Goal: Book appointment/travel/reservation

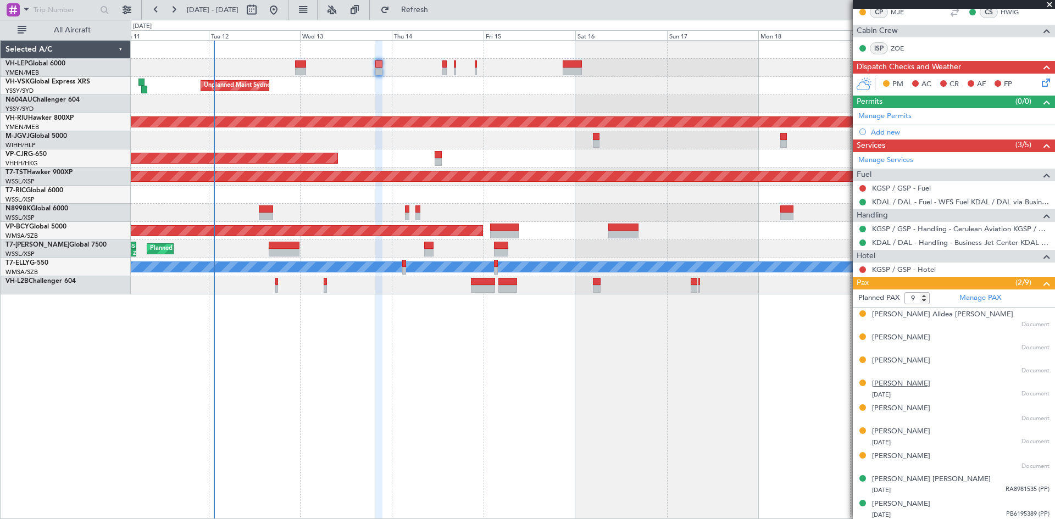
scroll to position [205, 0]
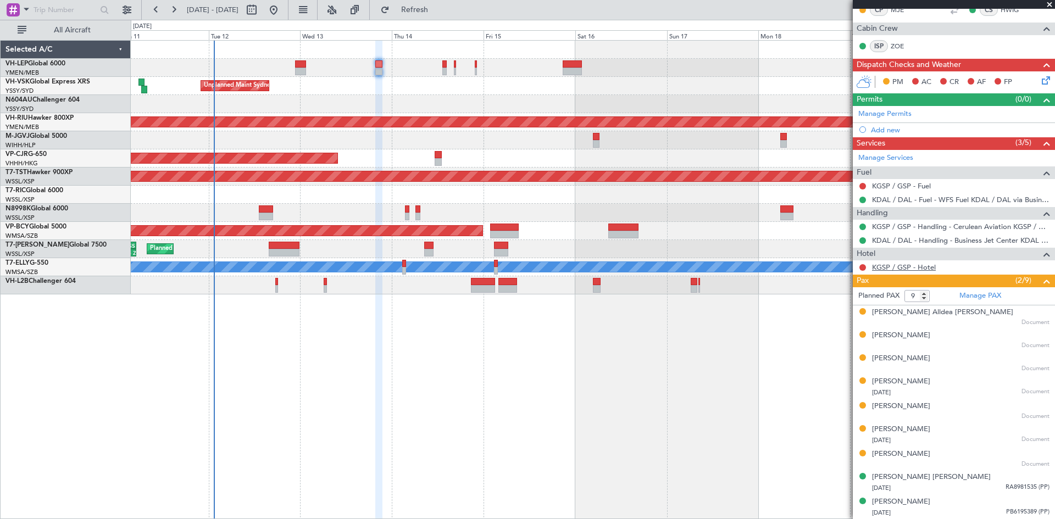
click at [899, 269] on link "KGSP / GSP - Hotel" at bounding box center [904, 267] width 64 height 9
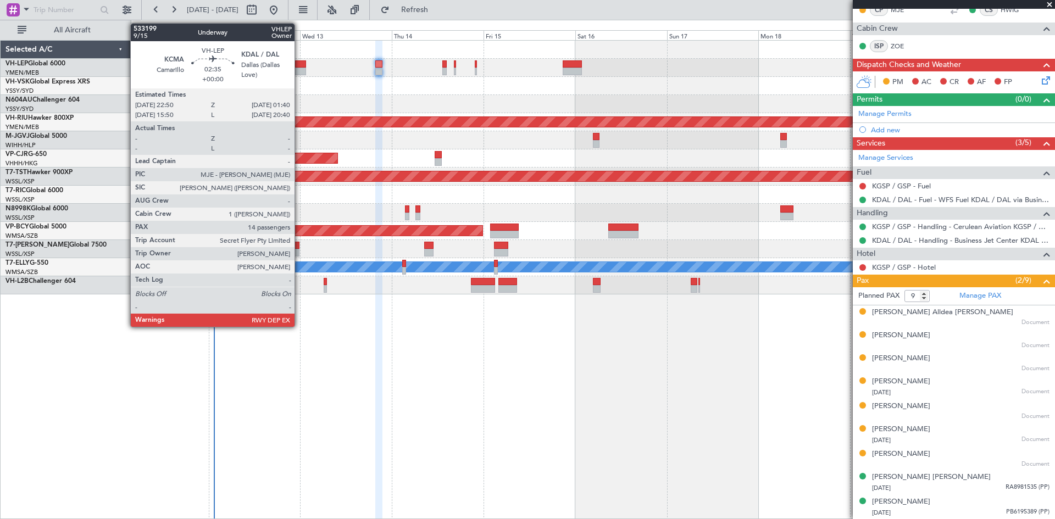
click at [299, 68] on div at bounding box center [300, 72] width 11 height 8
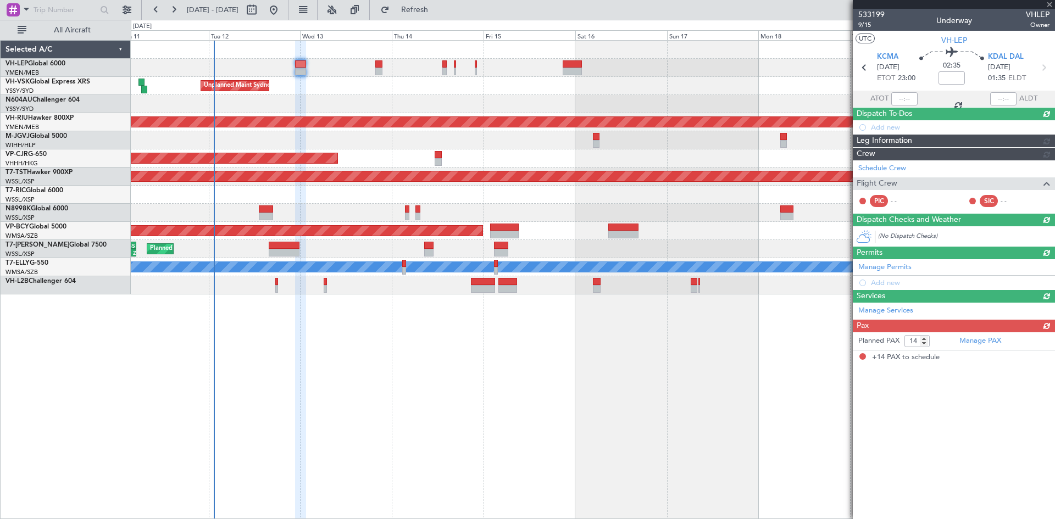
scroll to position [0, 0]
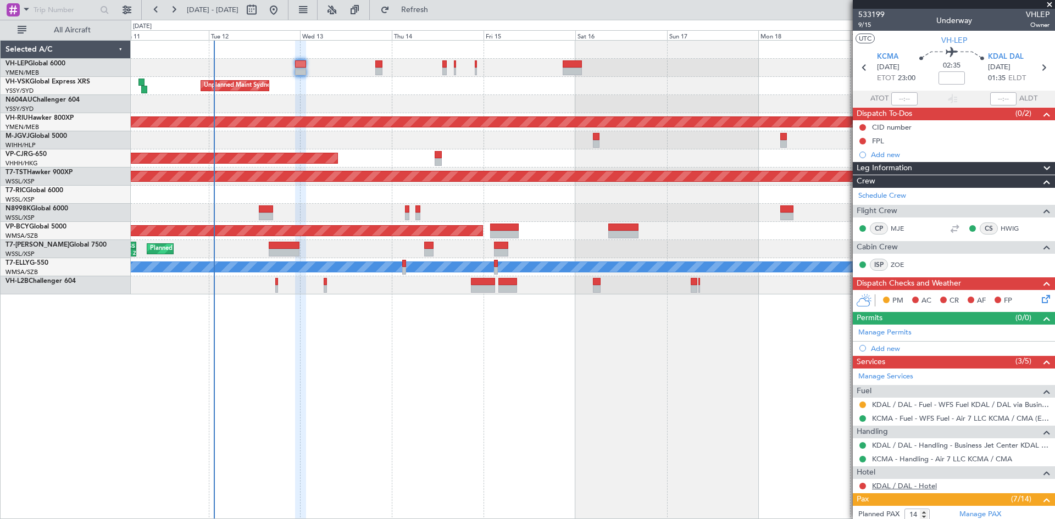
click at [900, 488] on link "KDAL / DAL - Hotel" at bounding box center [904, 485] width 65 height 9
click at [915, 486] on link "KDAL / DAL - Hotel" at bounding box center [904, 485] width 65 height 9
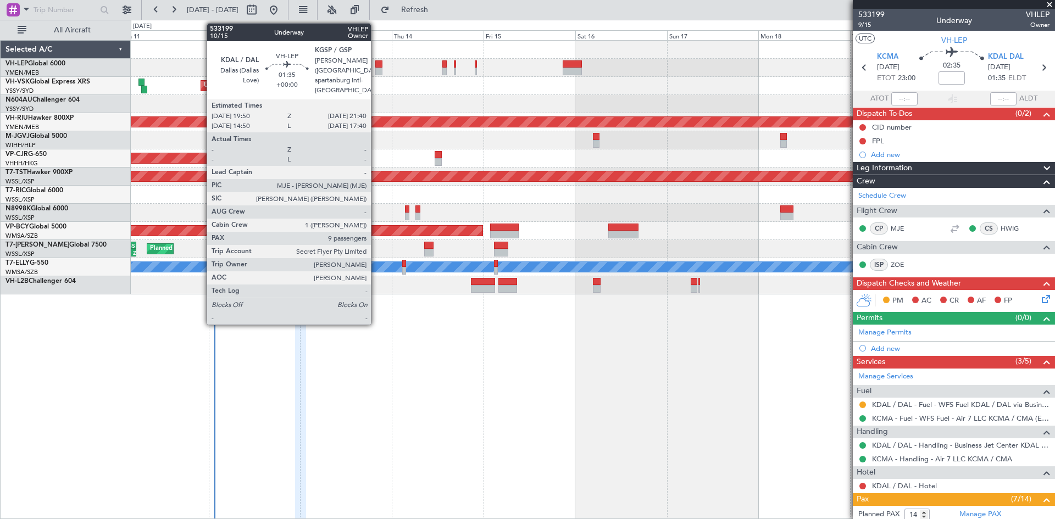
click at [376, 72] on div at bounding box center [378, 72] width 7 height 8
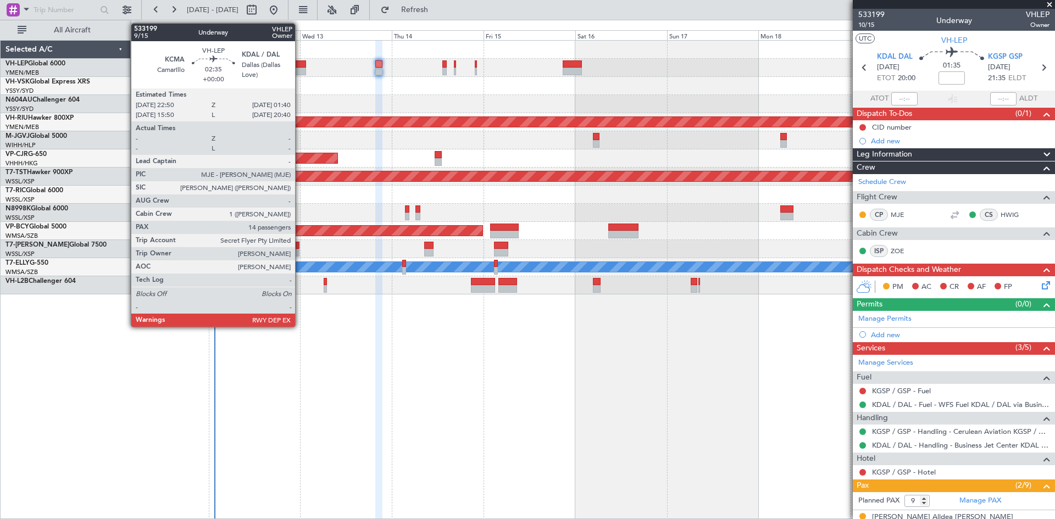
click at [300, 73] on div at bounding box center [300, 72] width 11 height 8
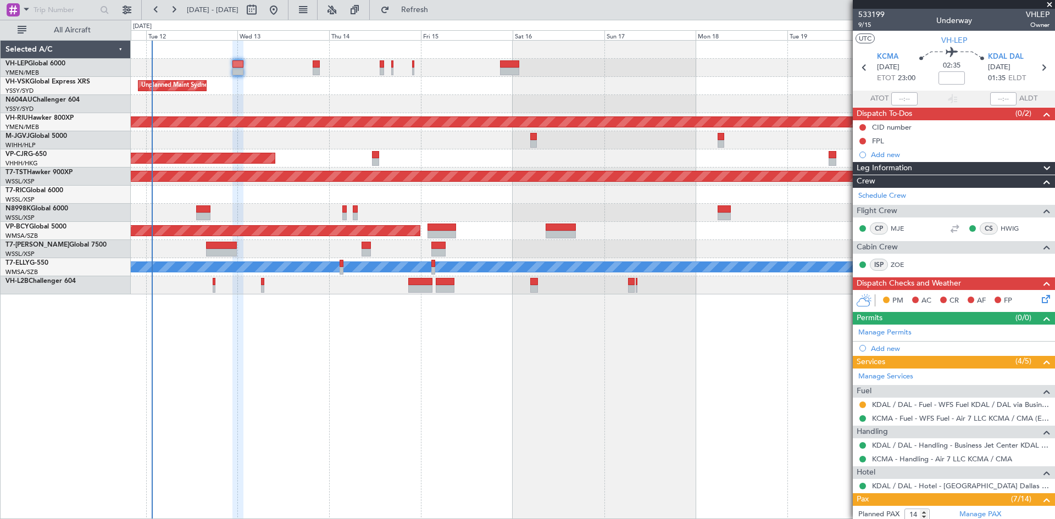
click at [439, 113] on div "Planned Maint [GEOGRAPHIC_DATA] ([GEOGRAPHIC_DATA] International) [PERSON_NAME]…" at bounding box center [592, 168] width 923 height 254
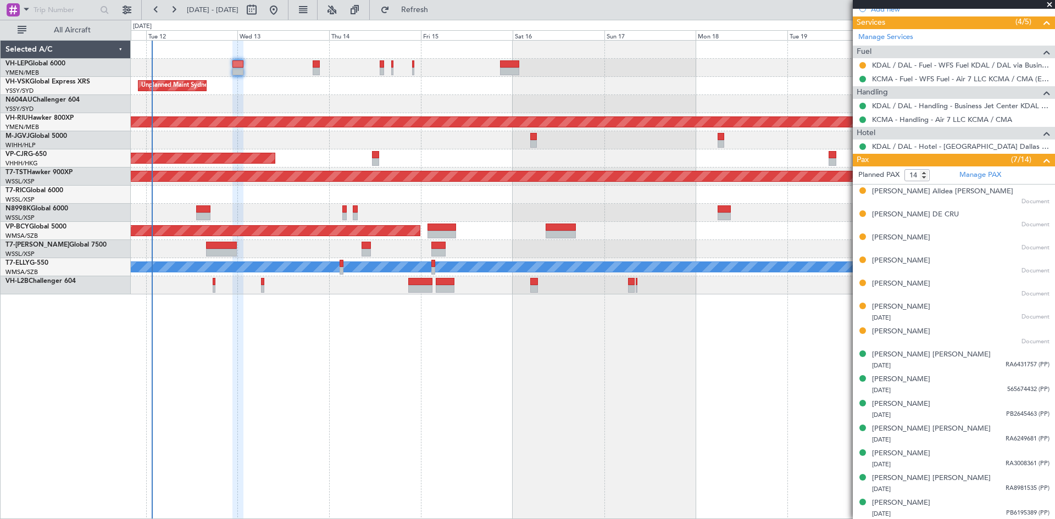
scroll to position [341, 0]
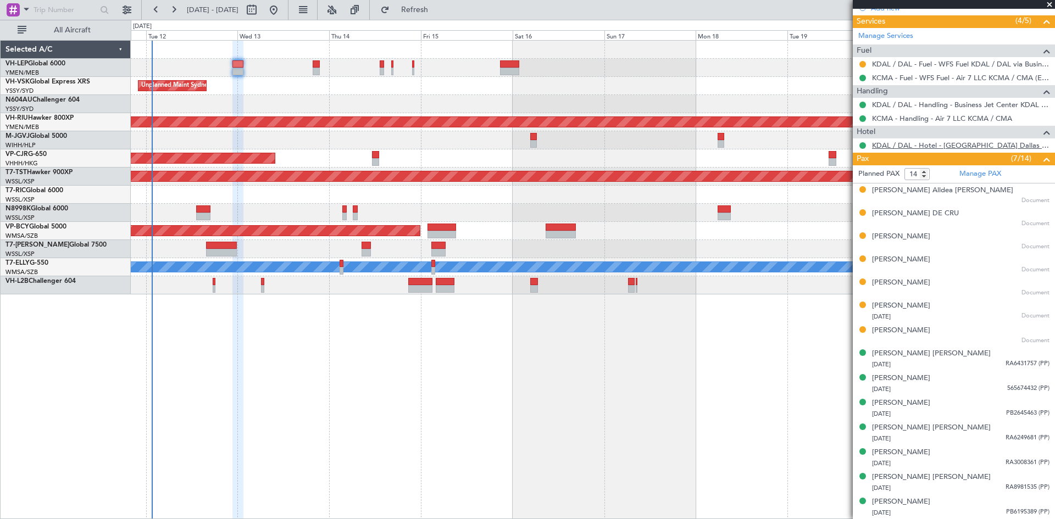
click at [974, 143] on link "KDAL / DAL - Hotel - [GEOGRAPHIC_DATA] Dallas Love Field KDAL / DAL" at bounding box center [960, 145] width 177 height 9
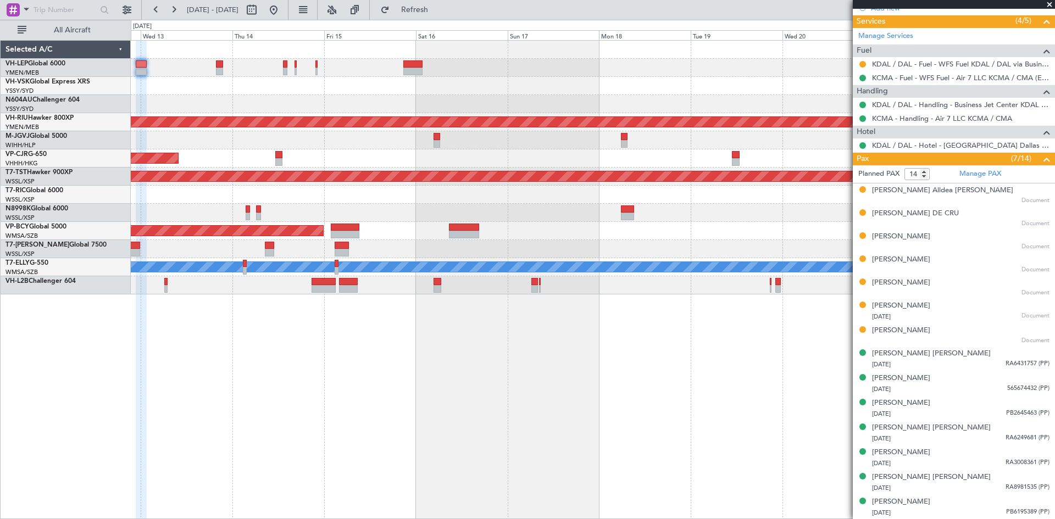
click at [301, 105] on div at bounding box center [592, 104] width 923 height 18
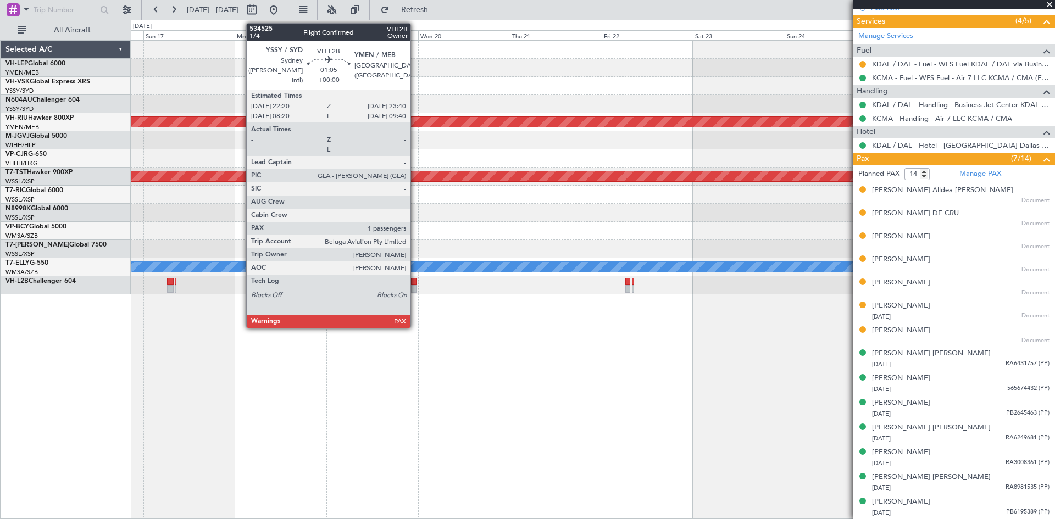
click at [415, 290] on div at bounding box center [413, 289] width 5 height 8
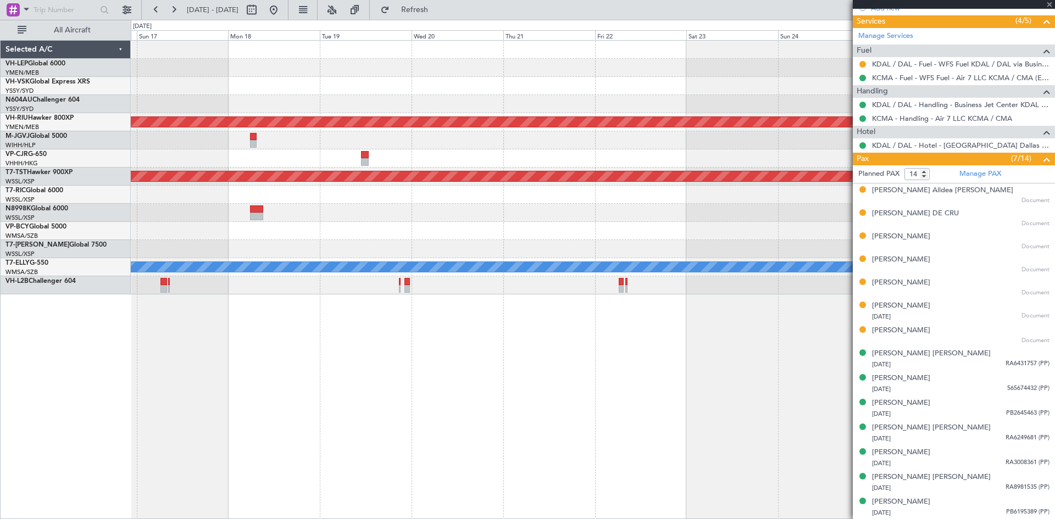
click at [517, 335] on div "Planned Maint [GEOGRAPHIC_DATA] ([GEOGRAPHIC_DATA]) Planned Maint [GEOGRAPHIC_D…" at bounding box center [593, 279] width 924 height 479
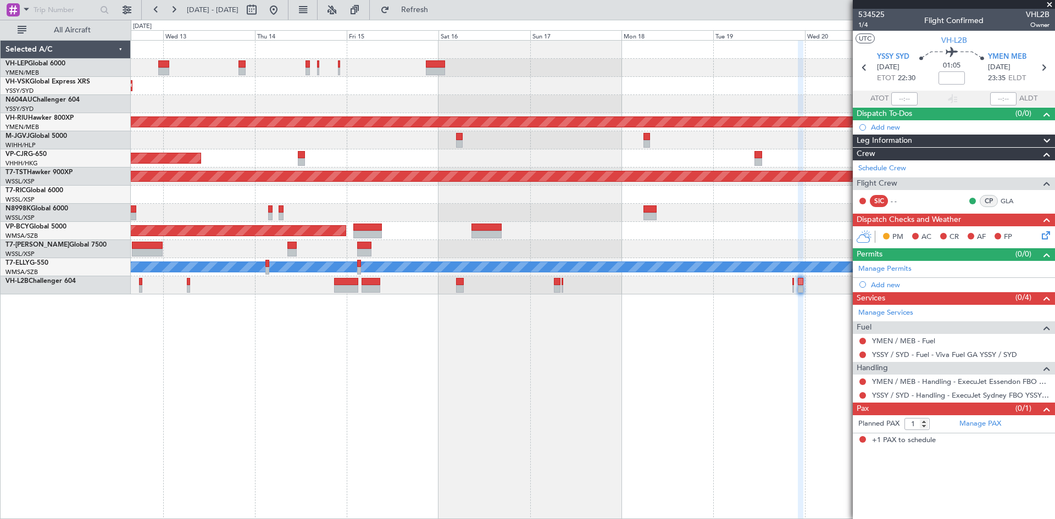
click at [668, 450] on div "Planned Maint [GEOGRAPHIC_DATA] ([GEOGRAPHIC_DATA] International) [PERSON_NAME]…" at bounding box center [593, 279] width 924 height 479
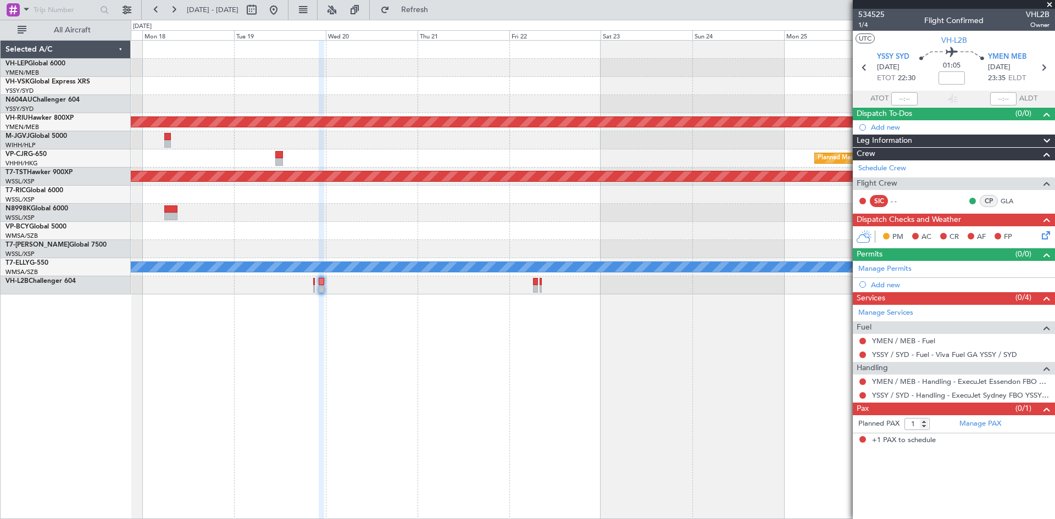
click at [84, 363] on div "Planned Maint [GEOGRAPHIC_DATA] ([GEOGRAPHIC_DATA]) Planned Maint [GEOGRAPHIC_D…" at bounding box center [527, 269] width 1055 height 499
click at [778, 397] on div "Planned Maint [GEOGRAPHIC_DATA] ([GEOGRAPHIC_DATA]) Planned Maint [GEOGRAPHIC_D…" at bounding box center [527, 269] width 1055 height 499
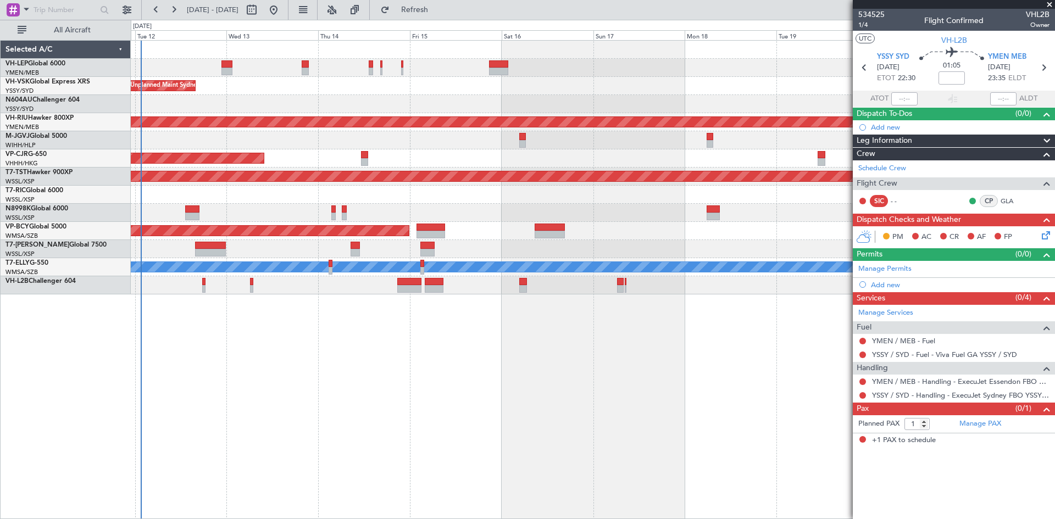
click at [865, 432] on fb-app "[DATE] - [DATE] Refresh Quick Links All Aircraft Planned Maint [GEOGRAPHIC_DATA…" at bounding box center [527, 263] width 1055 height 511
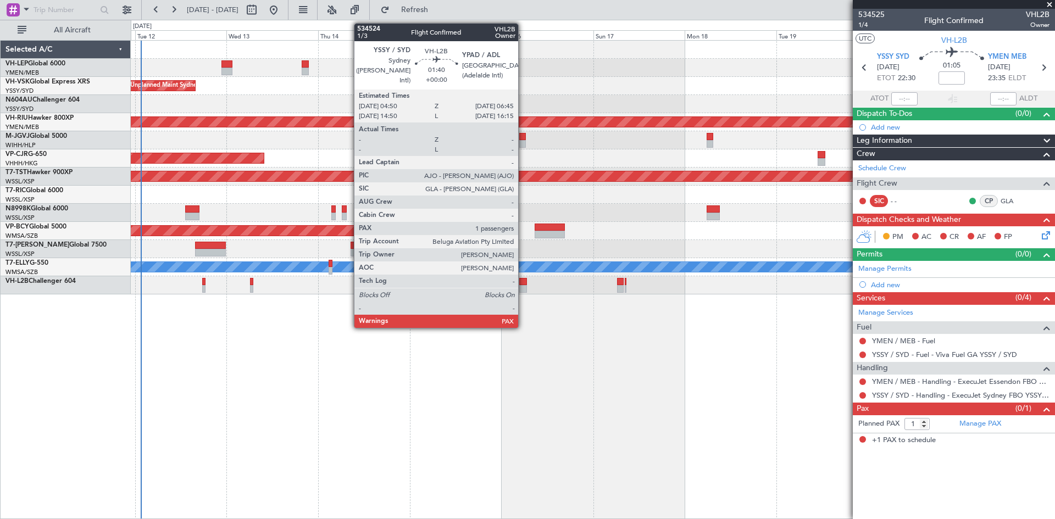
click at [523, 286] on div at bounding box center [523, 289] width 8 height 8
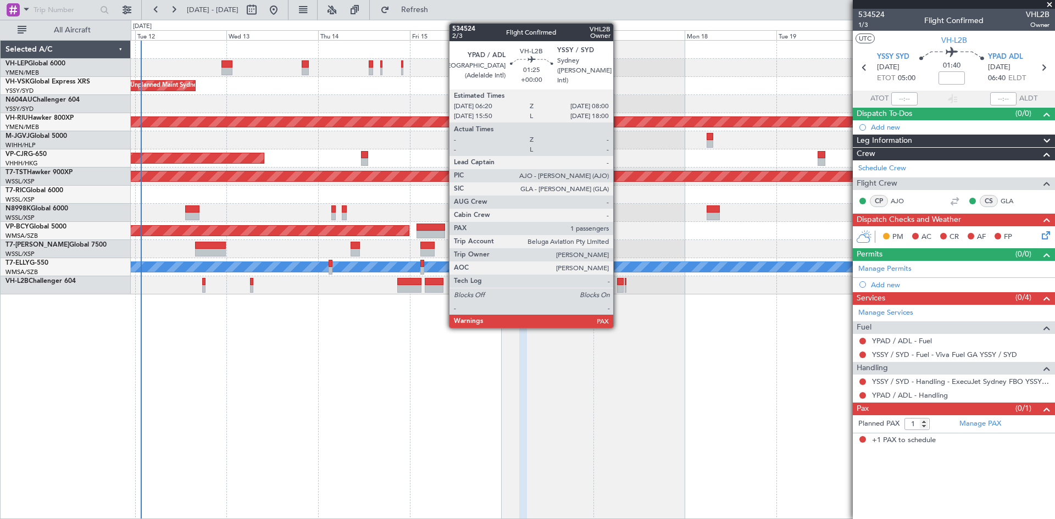
click at [618, 291] on div at bounding box center [620, 289] width 7 height 8
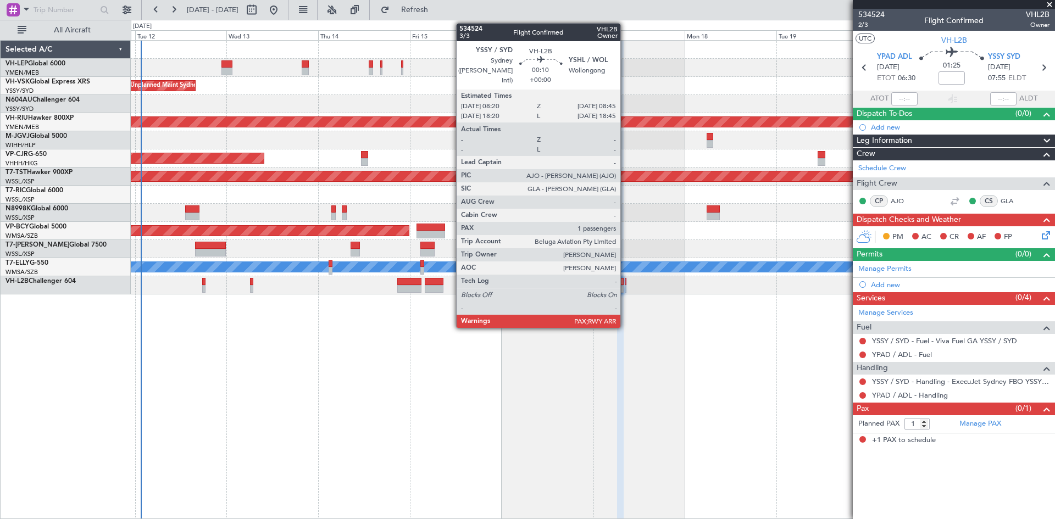
click at [625, 292] on div at bounding box center [626, 289] width 2 height 8
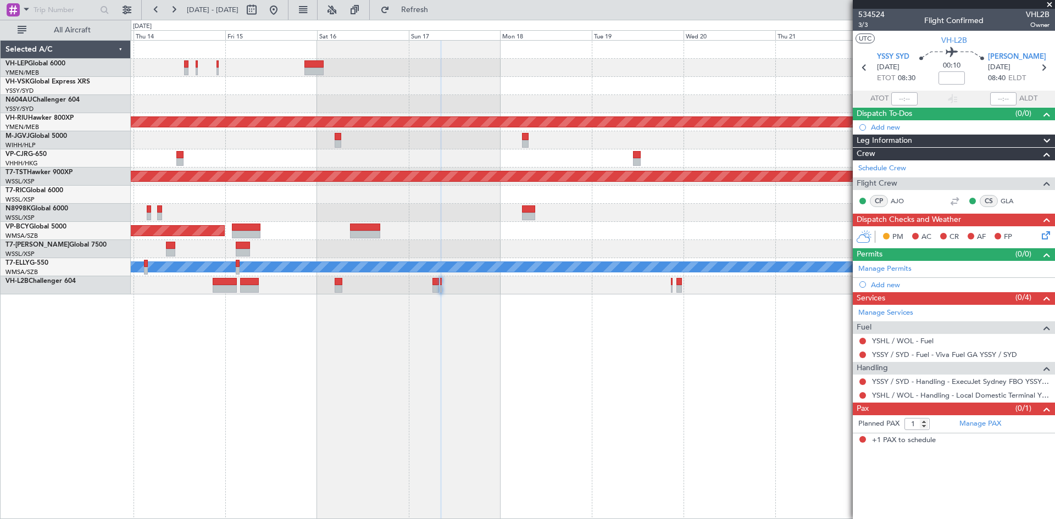
click at [500, 399] on div "Unplanned Maint Sydney ([PERSON_NAME] Intl) Planned Maint [GEOGRAPHIC_DATA] ([G…" at bounding box center [593, 279] width 924 height 479
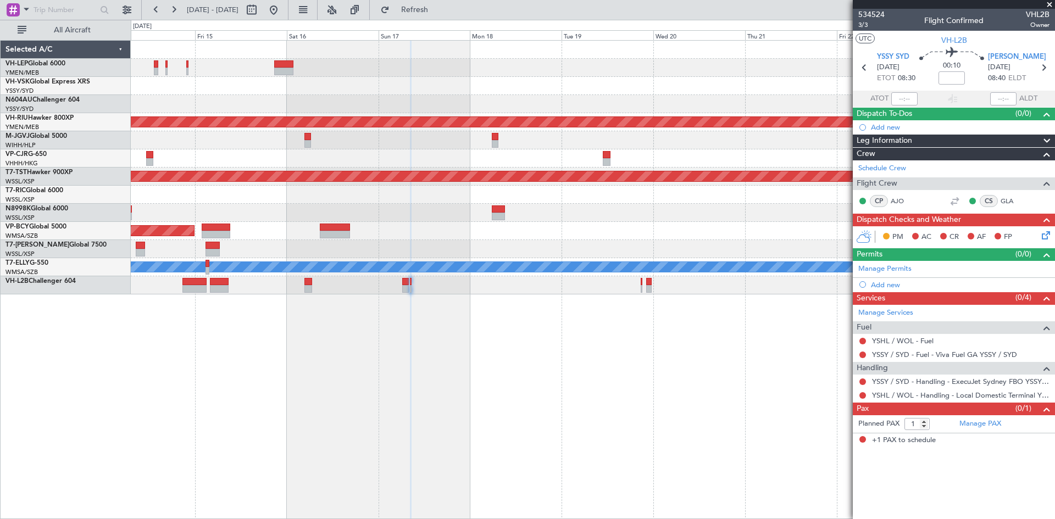
click at [681, 404] on div "Unplanned Maint Sydney ([PERSON_NAME] Intl) Planned Maint [GEOGRAPHIC_DATA] ([G…" at bounding box center [593, 279] width 924 height 479
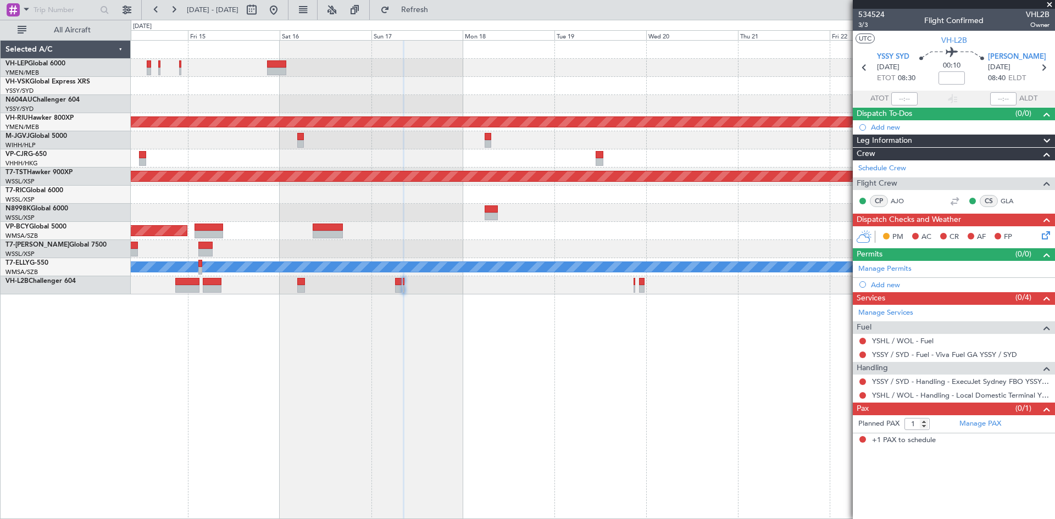
click at [610, 304] on div "Unplanned Maint Sydney ([PERSON_NAME] Intl) Planned Maint [GEOGRAPHIC_DATA] ([G…" at bounding box center [593, 279] width 924 height 479
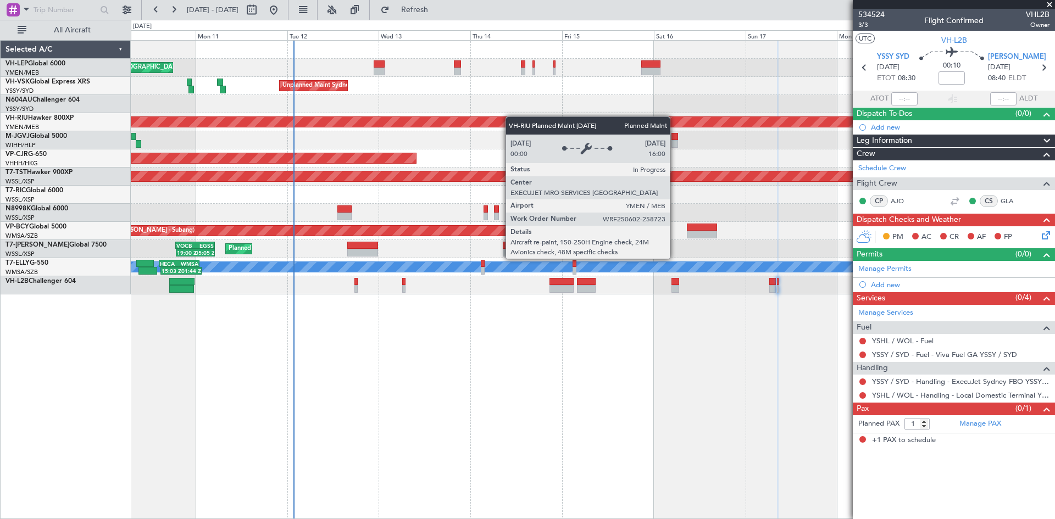
click at [611, 117] on div "[PERSON_NAME] San Antonio (San Antonio Intl) Planned Maint [GEOGRAPHIC_DATA] ([…" at bounding box center [592, 168] width 923 height 254
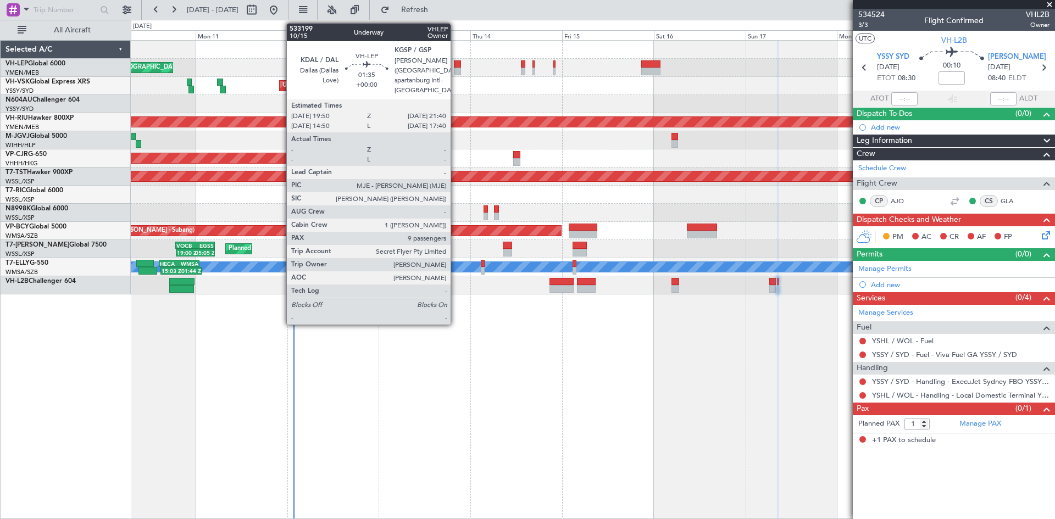
click at [455, 73] on div at bounding box center [457, 72] width 7 height 8
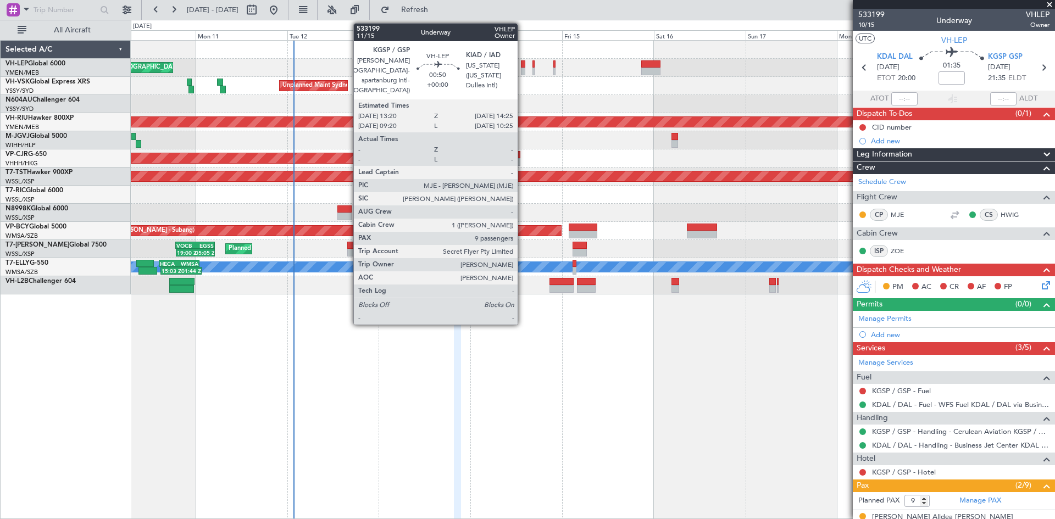
click at [522, 66] on div at bounding box center [523, 64] width 4 height 8
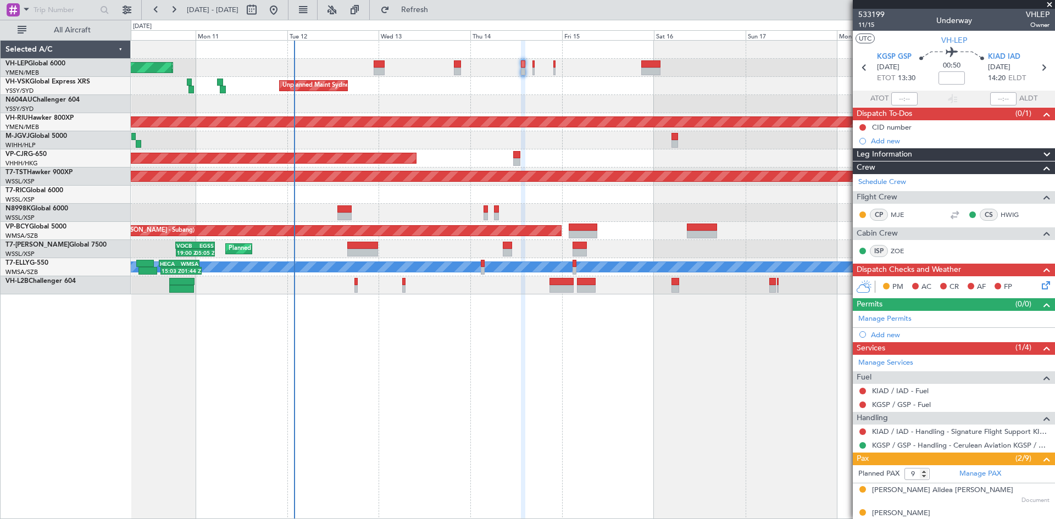
click at [453, 68] on div "Planned Maint [GEOGRAPHIC_DATA] ([GEOGRAPHIC_DATA] International) [PERSON_NAME]…" at bounding box center [592, 68] width 923 height 18
click at [456, 73] on div at bounding box center [457, 72] width 7 height 8
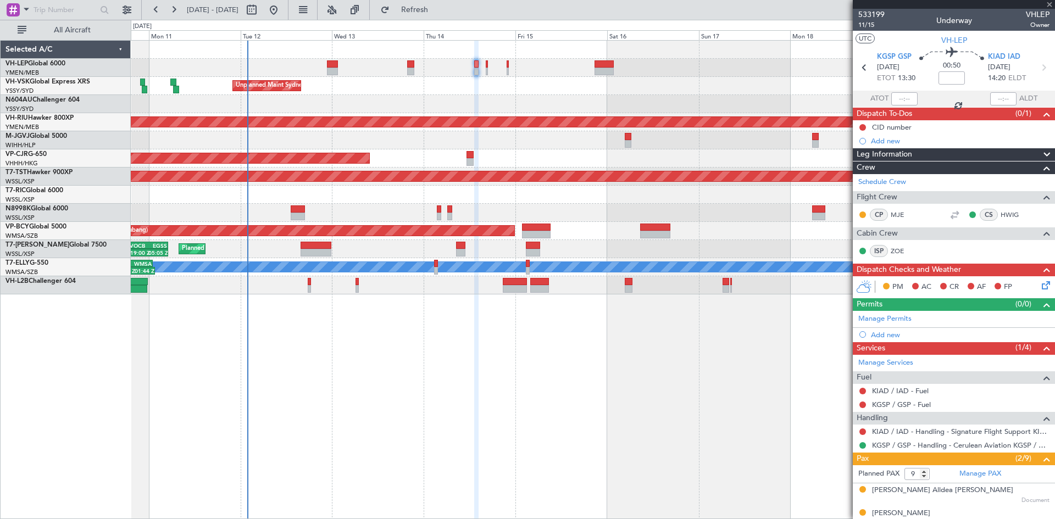
click at [732, 448] on div "[PERSON_NAME] San Antonio (San Antonio Intl) Planned Maint [GEOGRAPHIC_DATA] ([…" at bounding box center [593, 279] width 924 height 479
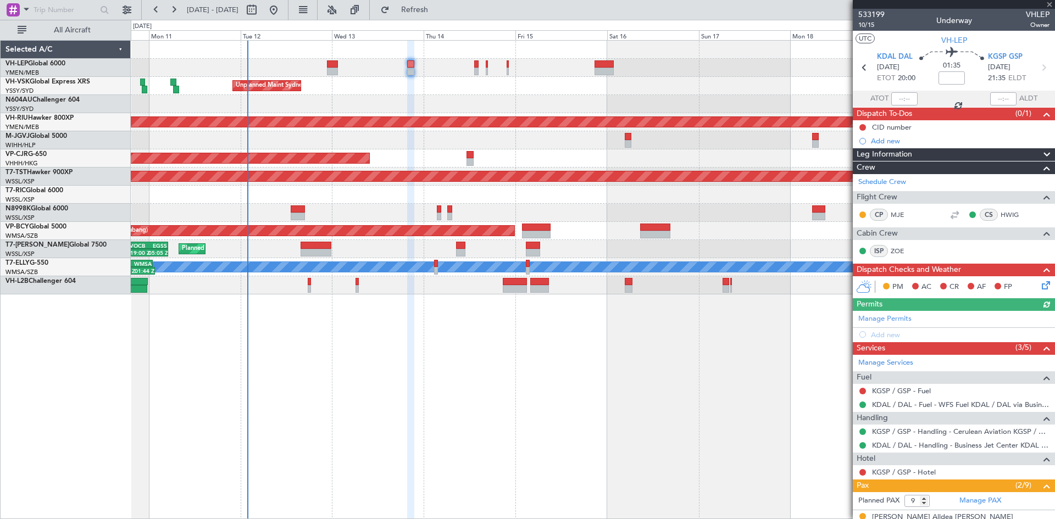
scroll to position [205, 0]
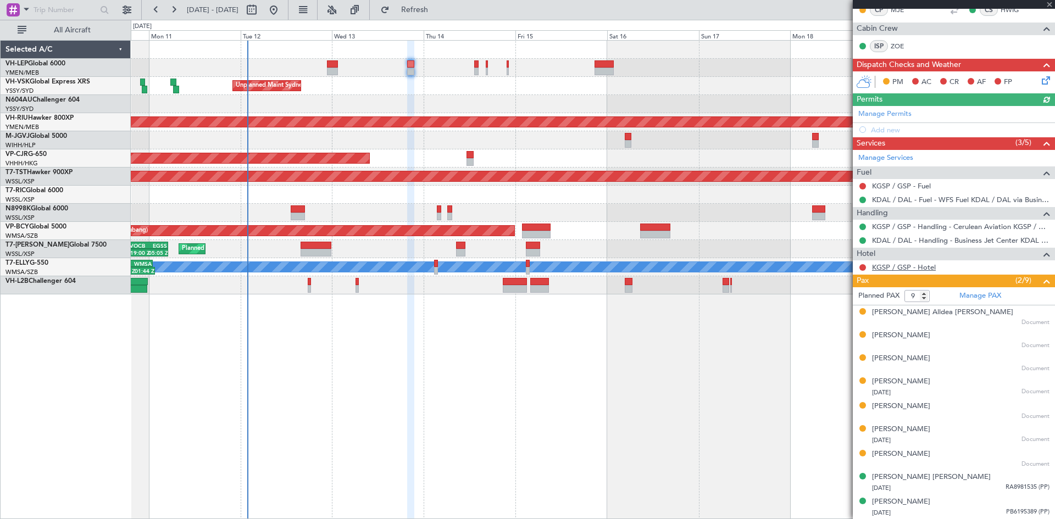
click at [891, 269] on link "KGSP / GSP - Hotel" at bounding box center [904, 267] width 64 height 9
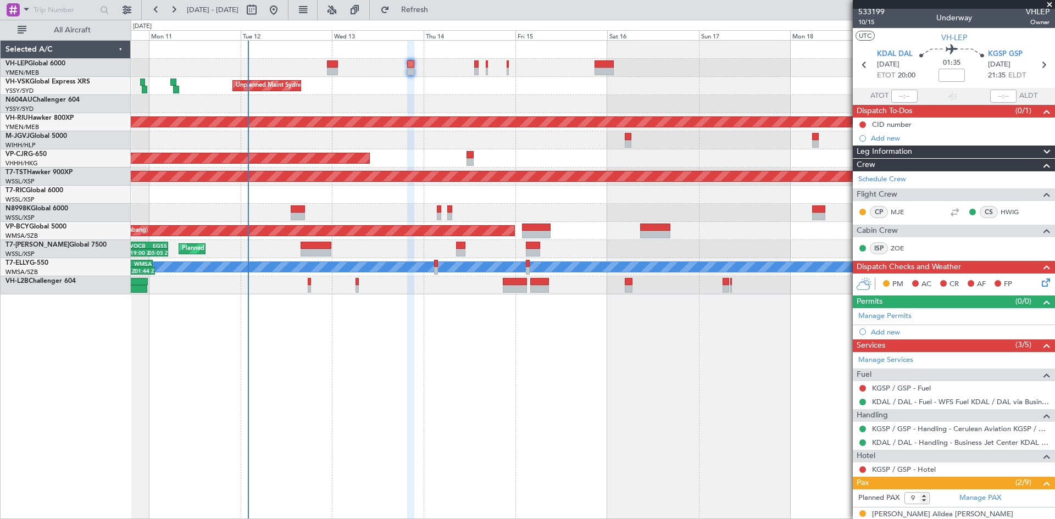
scroll to position [0, 0]
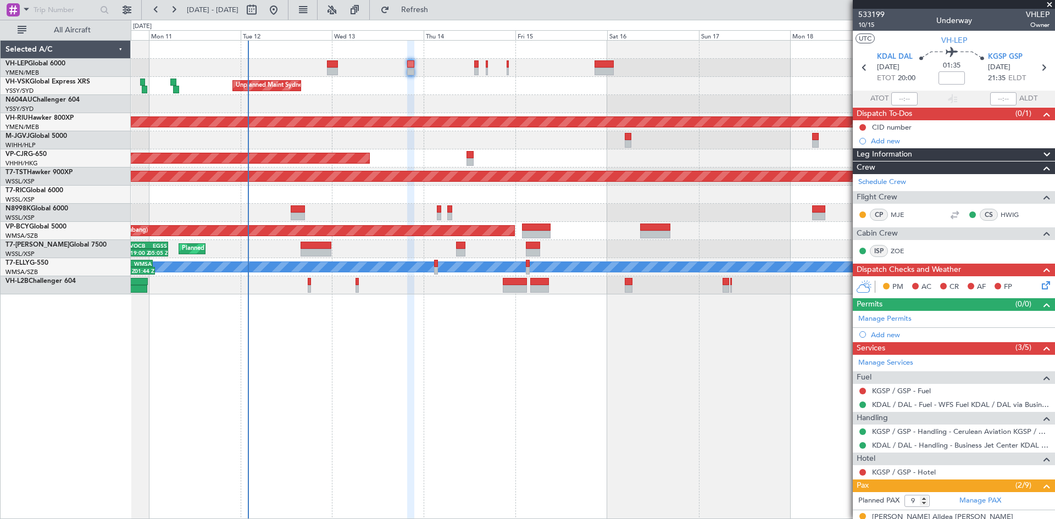
click at [406, 68] on div "[PERSON_NAME] San Antonio (San Antonio Intl) Planned Maint [GEOGRAPHIC_DATA] ([…" at bounding box center [592, 68] width 923 height 18
click at [407, 69] on div "[PERSON_NAME] San Antonio (San Antonio Intl) Planned Maint [GEOGRAPHIC_DATA] ([…" at bounding box center [592, 68] width 923 height 18
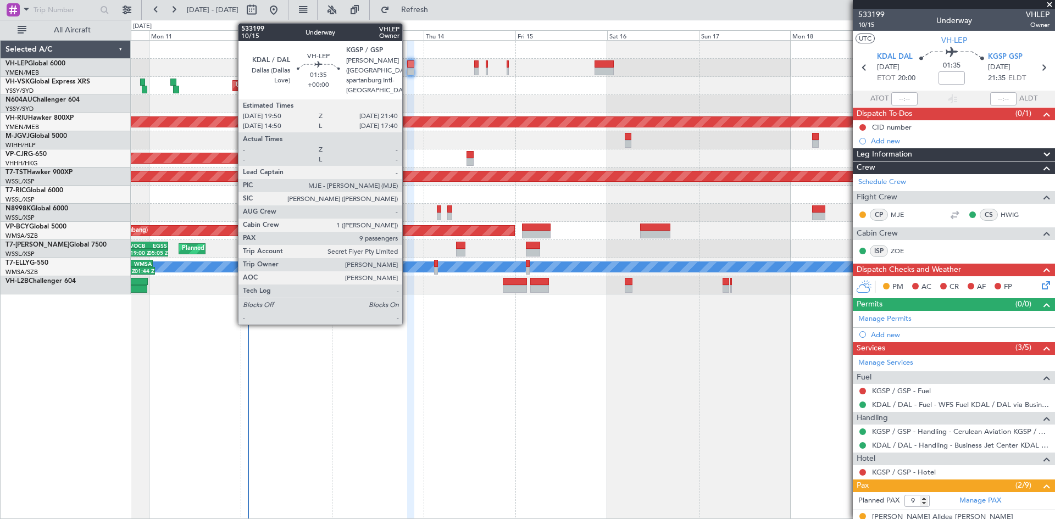
click at [407, 70] on div at bounding box center [410, 72] width 7 height 8
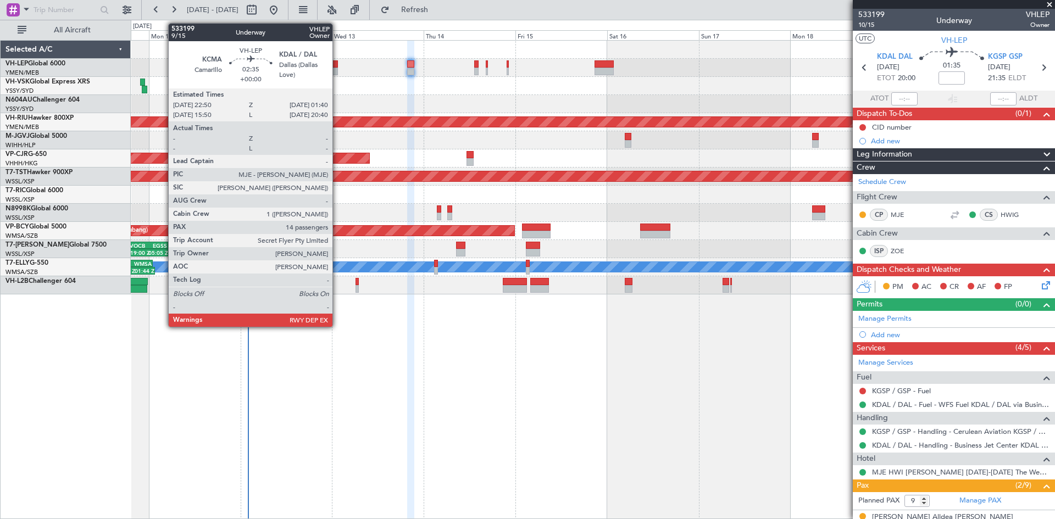
click at [337, 65] on div at bounding box center [332, 64] width 11 height 8
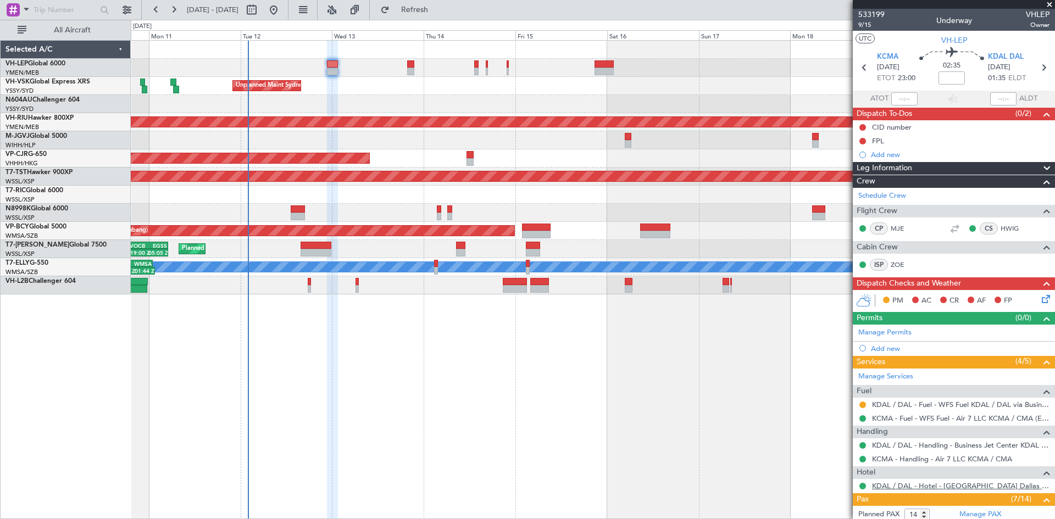
click at [998, 488] on link "KDAL / DAL - Hotel - [GEOGRAPHIC_DATA] Dallas Love Field KDAL / DAL" at bounding box center [960, 485] width 177 height 9
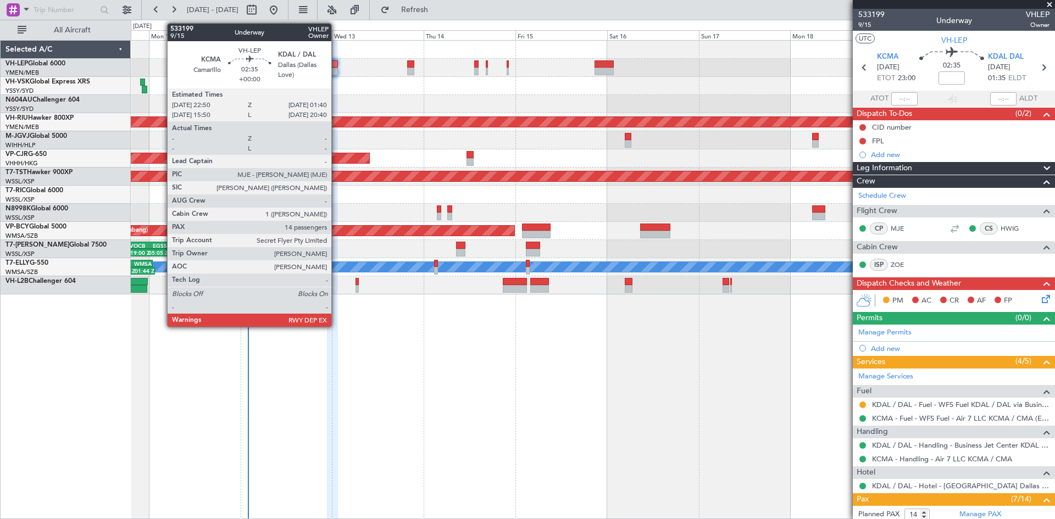
click at [336, 74] on div at bounding box center [332, 72] width 11 height 8
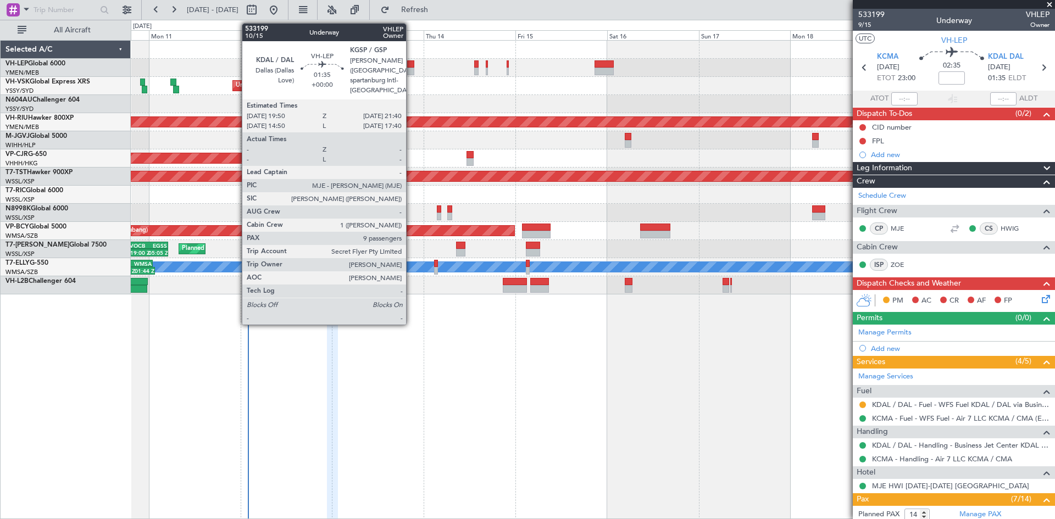
click at [411, 66] on div at bounding box center [410, 64] width 7 height 8
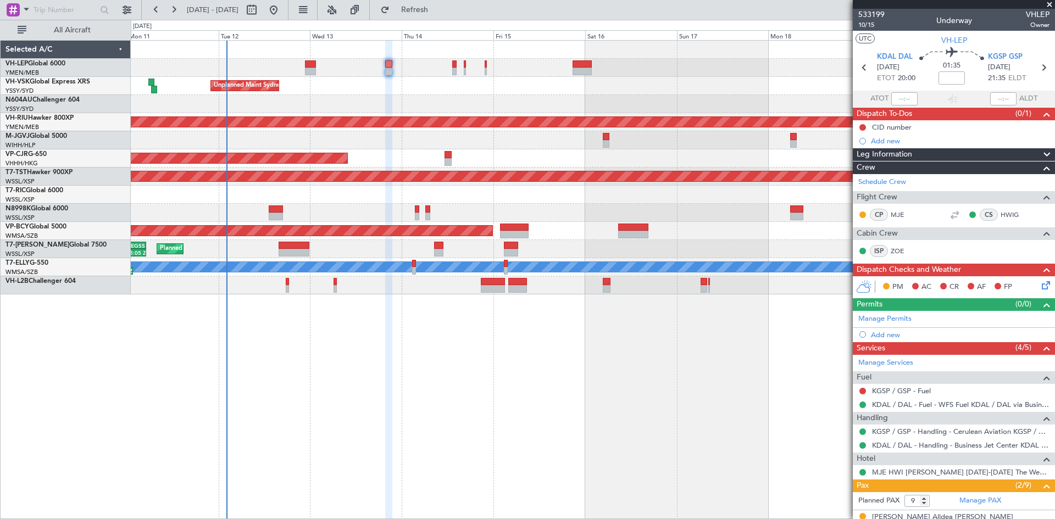
click at [671, 394] on div "[PERSON_NAME] San Antonio (San Antonio Intl) Planned Maint [GEOGRAPHIC_DATA] ([…" at bounding box center [593, 279] width 924 height 479
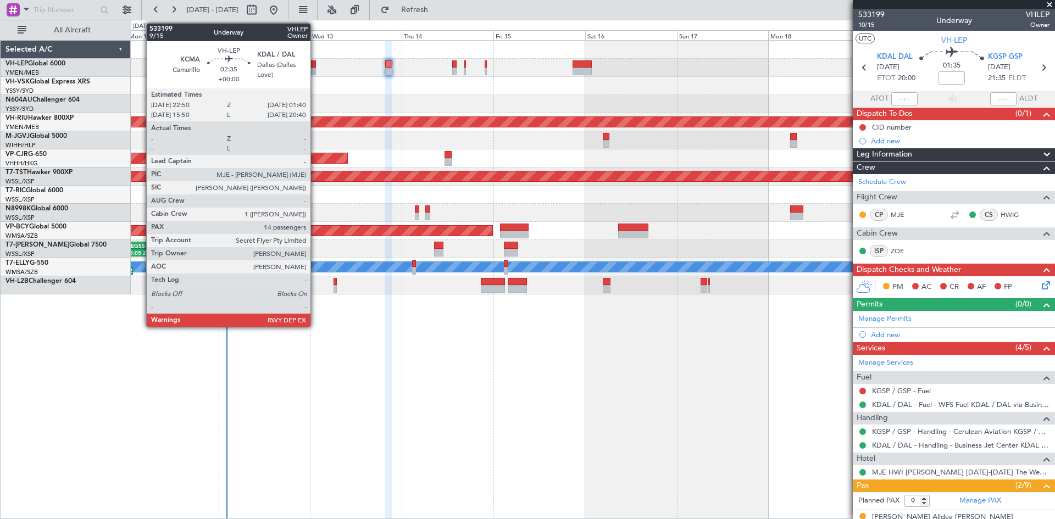
click at [315, 63] on div at bounding box center [310, 64] width 11 height 8
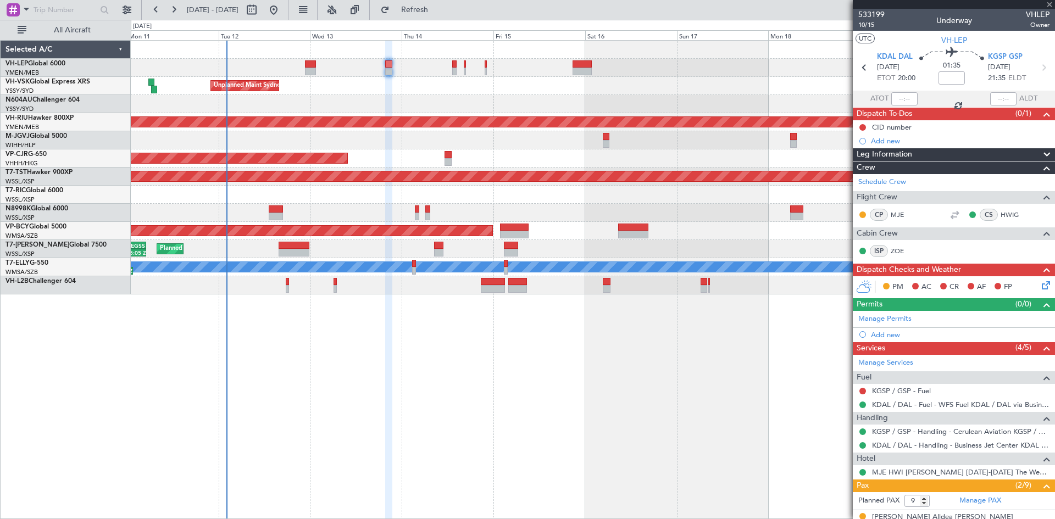
type input "14"
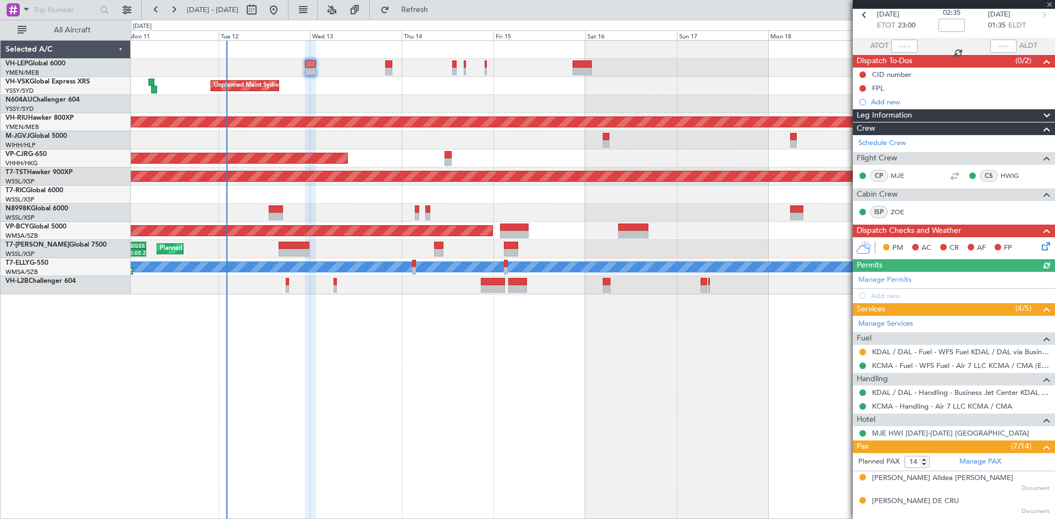
scroll to position [110, 0]
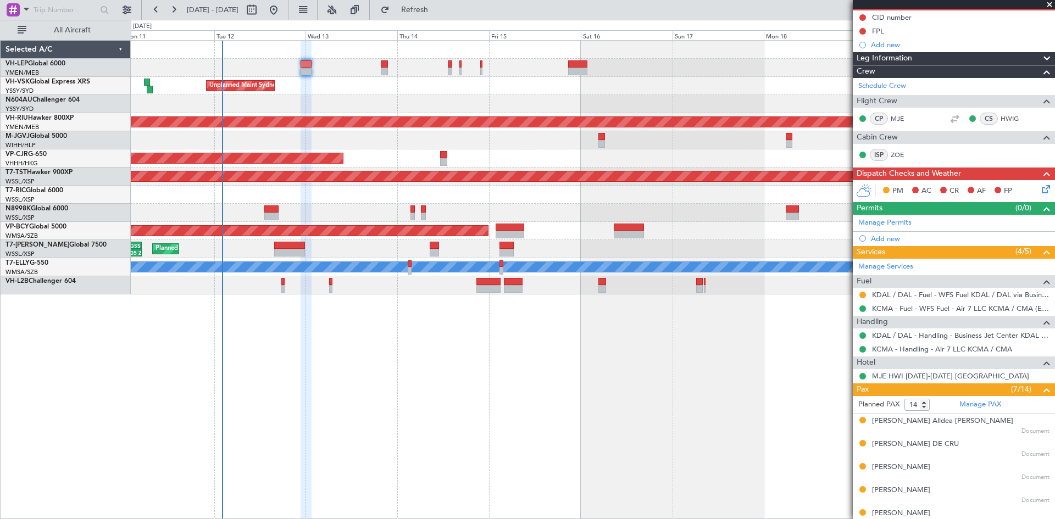
click at [725, 420] on div "[PERSON_NAME] San Antonio (San Antonio Intl) Planned Maint [GEOGRAPHIC_DATA] ([…" at bounding box center [593, 279] width 924 height 479
click at [912, 377] on link "MJE HWI [DATE]-[DATE] [GEOGRAPHIC_DATA]" at bounding box center [950, 375] width 157 height 9
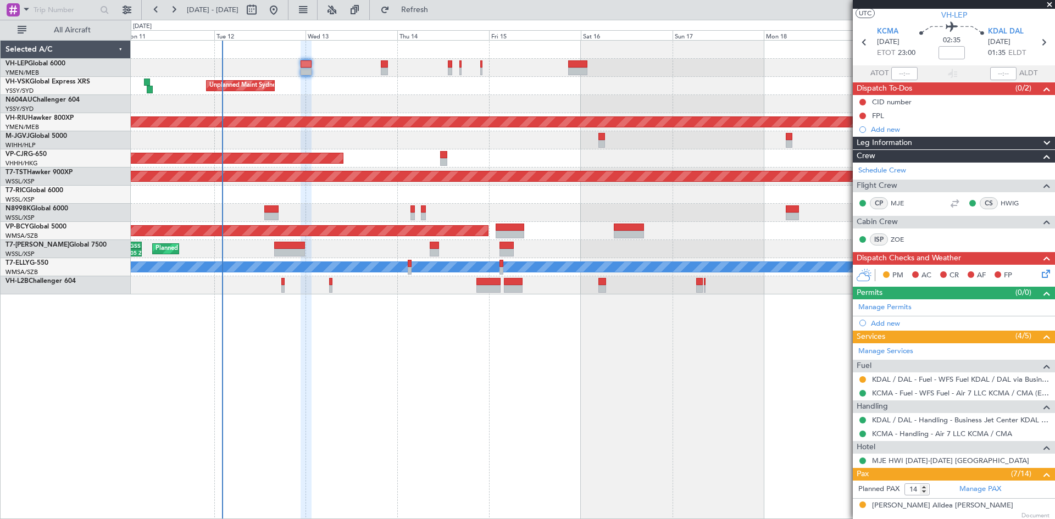
scroll to position [0, 0]
